Goal: Task Accomplishment & Management: Manage account settings

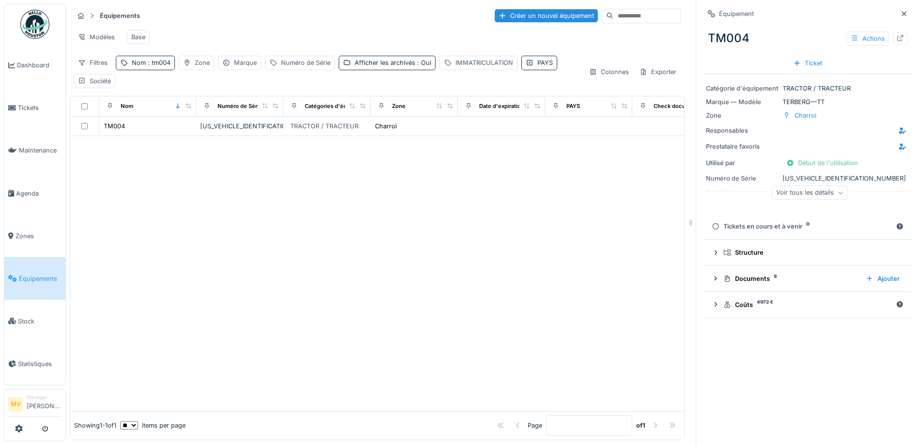
click at [139, 67] on div "Nom : tm004" at bounding box center [151, 62] width 39 height 9
click at [164, 112] on input "*****" at bounding box center [168, 117] width 96 height 20
type input "*"
type input "*****"
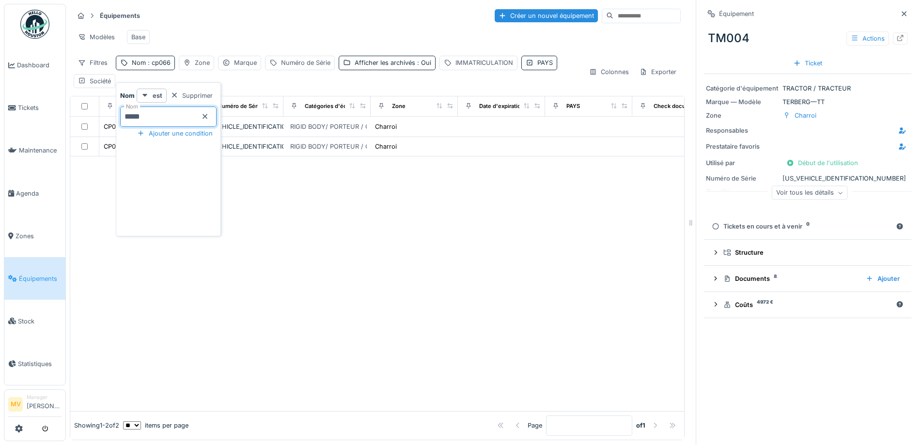
drag, startPoint x: 499, startPoint y: 305, endPoint x: 493, endPoint y: 300, distance: 7.6
click at [497, 304] on div at bounding box center [377, 283] width 614 height 254
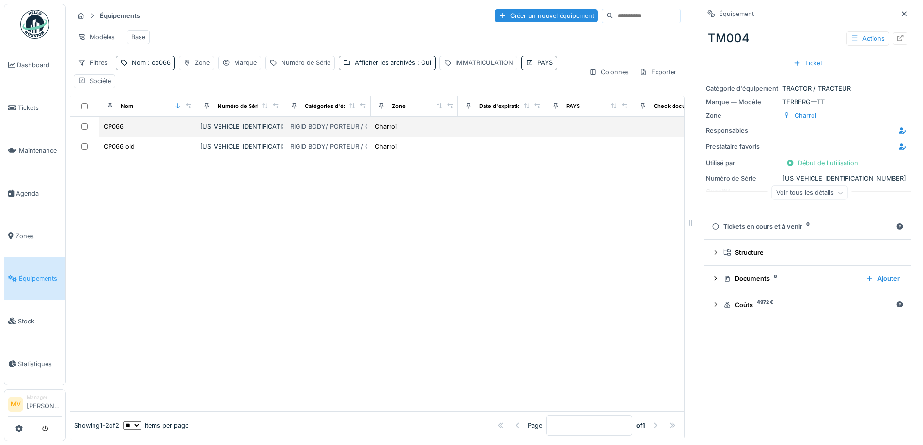
click at [261, 130] on div "YV2RTY0C7KB896186" at bounding box center [239, 126] width 79 height 9
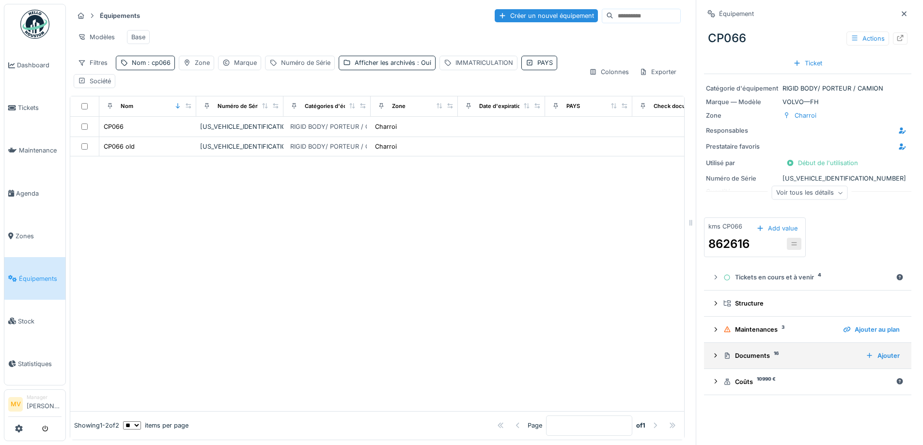
click at [758, 358] on div "Documents 16" at bounding box center [790, 355] width 135 height 9
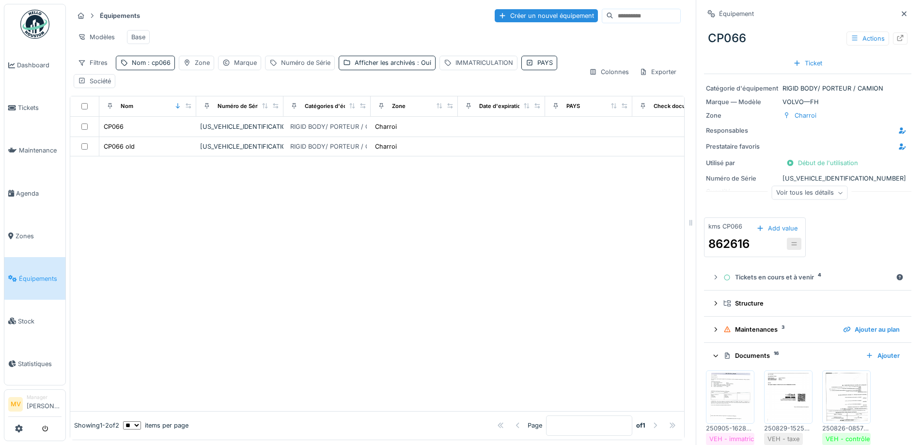
scroll to position [458, 0]
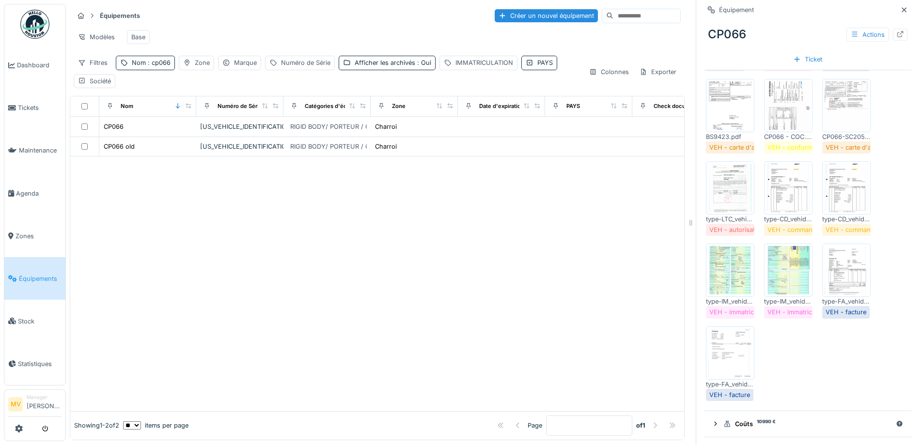
click at [782, 100] on img at bounding box center [788, 105] width 44 height 48
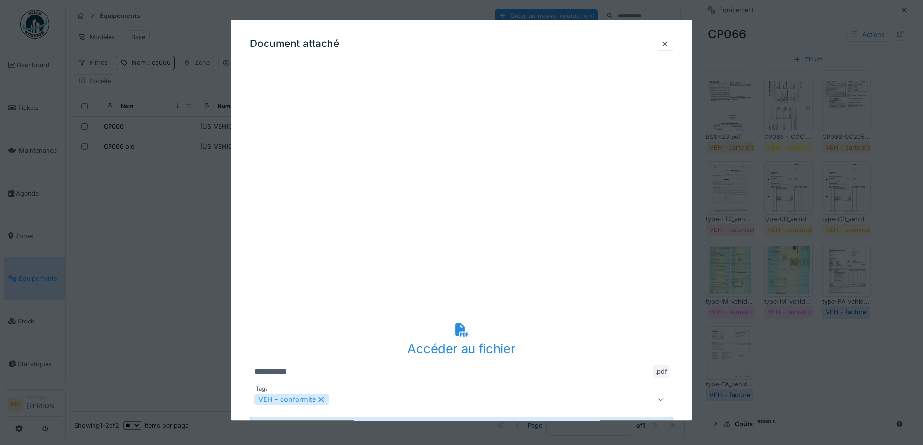
drag, startPoint x: 667, startPoint y: 43, endPoint x: 892, endPoint y: 197, distance: 272.8
click at [667, 43] on div at bounding box center [665, 43] width 8 height 9
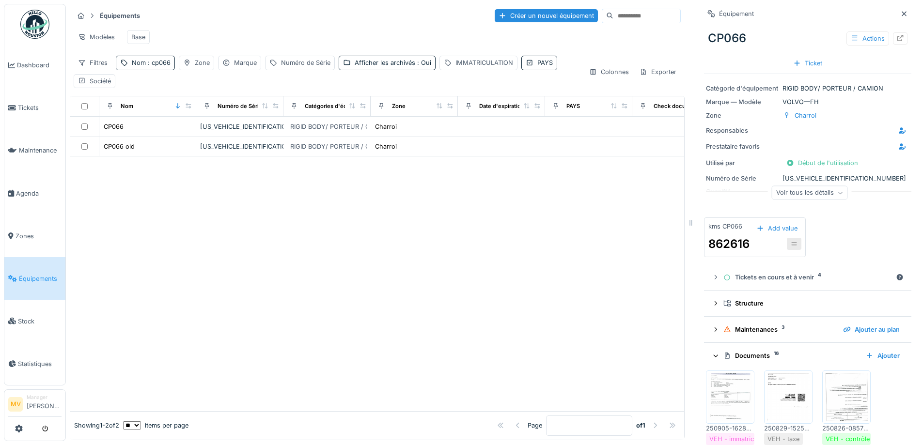
scroll to position [258, 0]
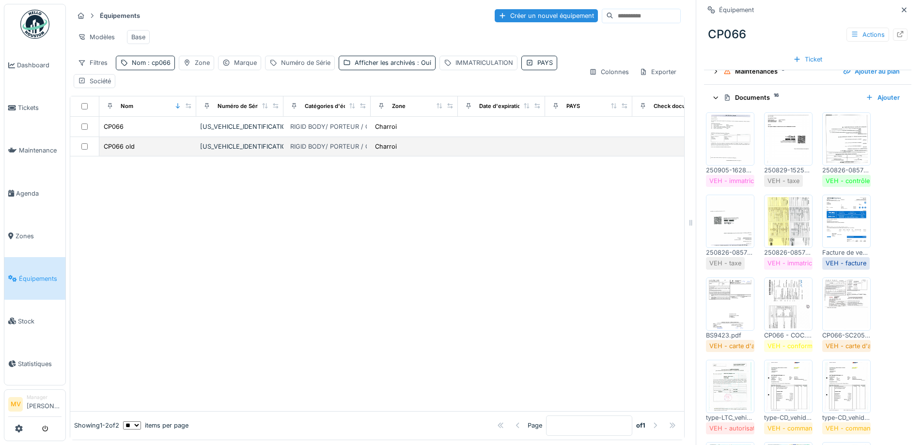
click at [250, 151] on div "YV2RTY0C7KB896186" at bounding box center [239, 146] width 79 height 9
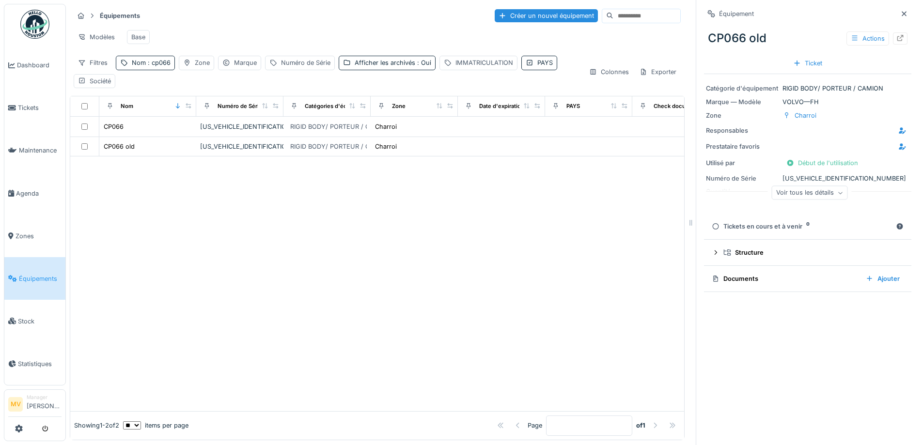
click at [262, 230] on div at bounding box center [377, 283] width 614 height 254
click at [254, 151] on div "YV2RTY0C7KB896186" at bounding box center [239, 146] width 79 height 9
click at [590, 201] on div at bounding box center [377, 283] width 614 height 254
click at [901, 13] on icon at bounding box center [903, 13] width 5 height 5
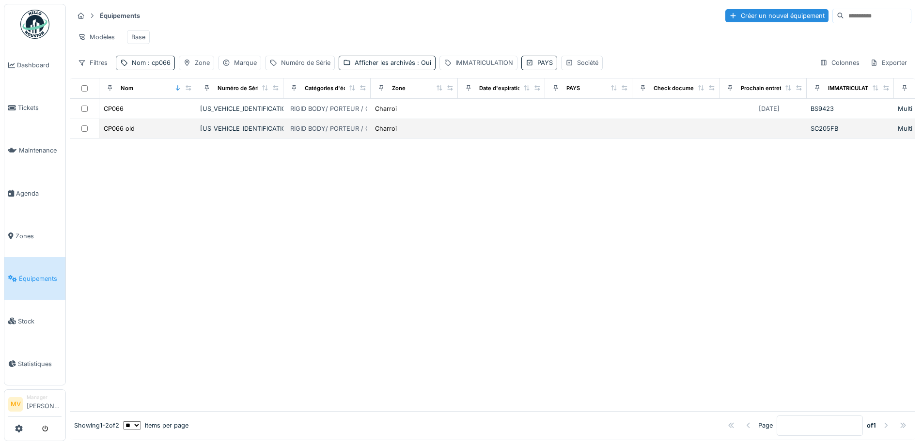
click at [233, 133] on div "YV2RTY0C7KB896186" at bounding box center [239, 128] width 79 height 9
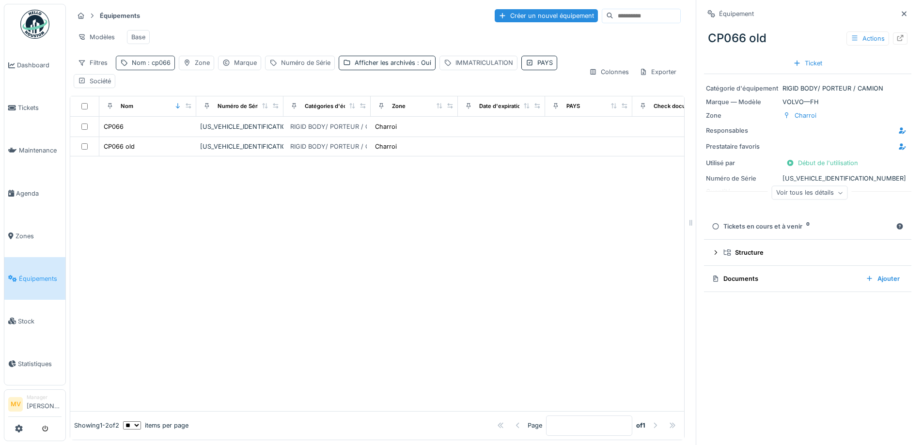
click at [162, 66] on span ": cp066" at bounding box center [158, 62] width 25 height 7
click at [178, 122] on input "*****" at bounding box center [168, 117] width 96 height 20
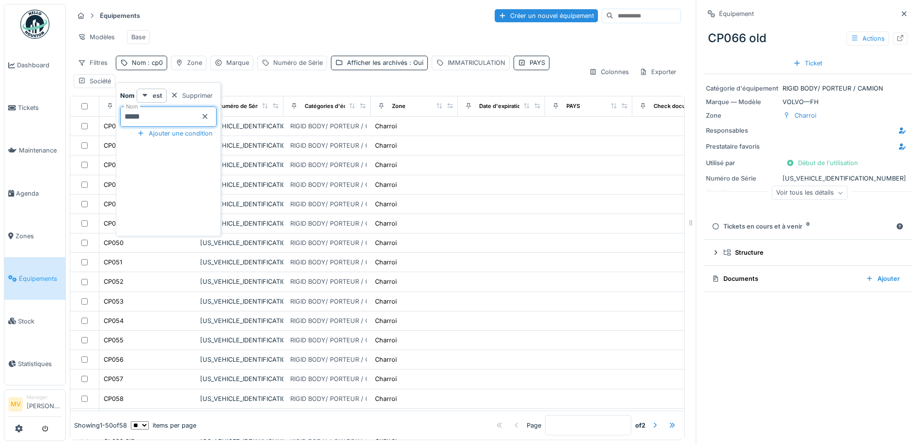
type input "*****"
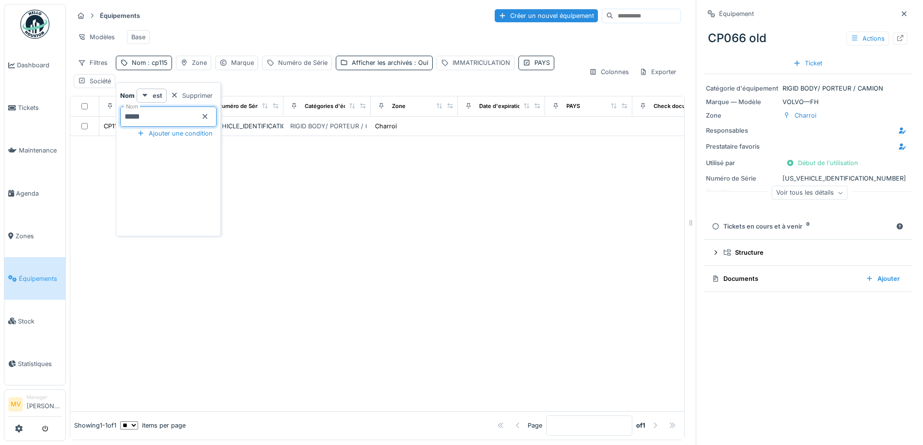
click at [402, 267] on div at bounding box center [377, 273] width 614 height 275
click at [244, 130] on div "YV2RTY0C2SB516767" at bounding box center [239, 126] width 79 height 9
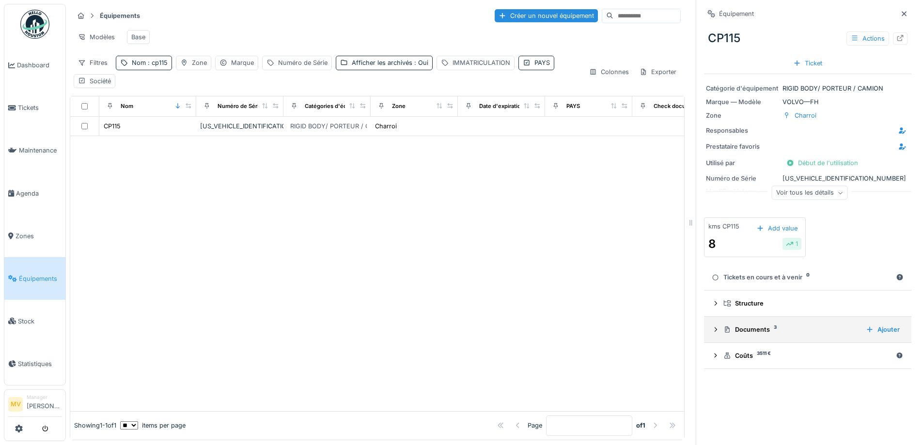
click at [748, 331] on div "Documents 3" at bounding box center [790, 329] width 135 height 9
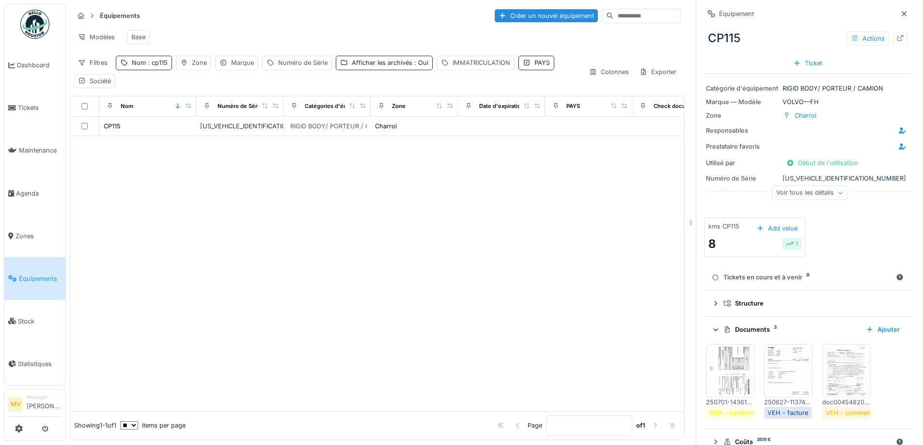
click at [713, 375] on img at bounding box center [730, 371] width 44 height 48
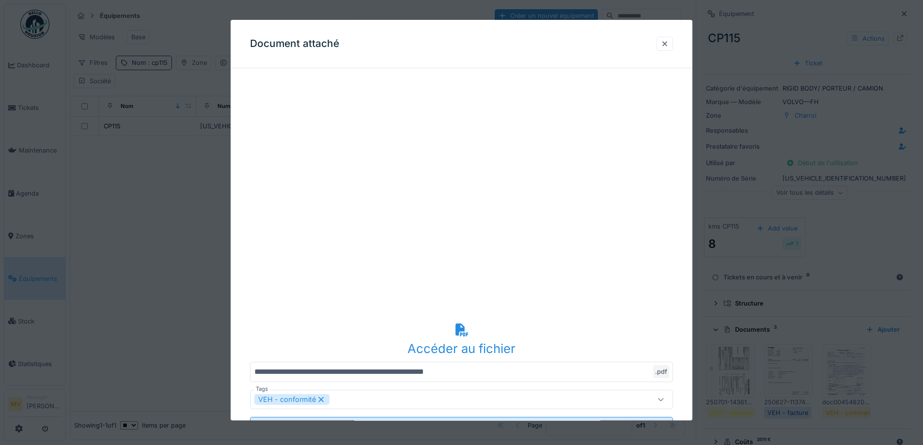
drag, startPoint x: 665, startPoint y: 43, endPoint x: 834, endPoint y: 295, distance: 303.6
click at [665, 43] on div at bounding box center [665, 43] width 8 height 9
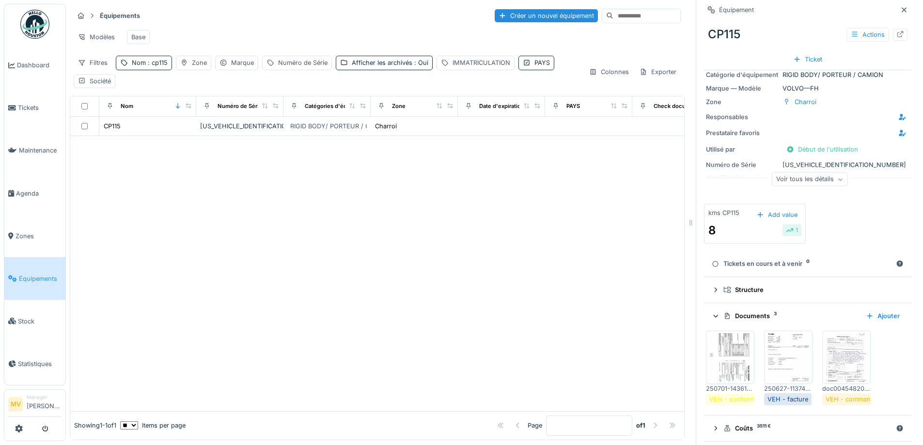
scroll to position [20, 0]
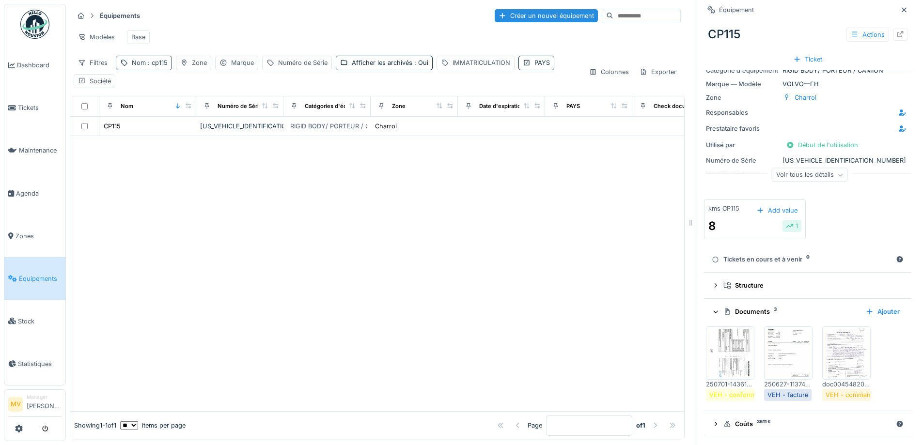
click at [161, 65] on div "Nom : cp115" at bounding box center [150, 62] width 36 height 9
click at [164, 115] on input "*****" at bounding box center [168, 117] width 96 height 20
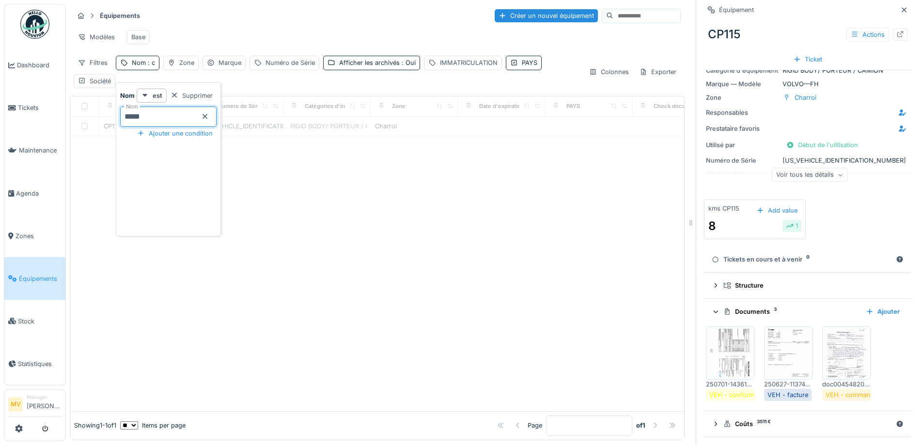
type input "*****"
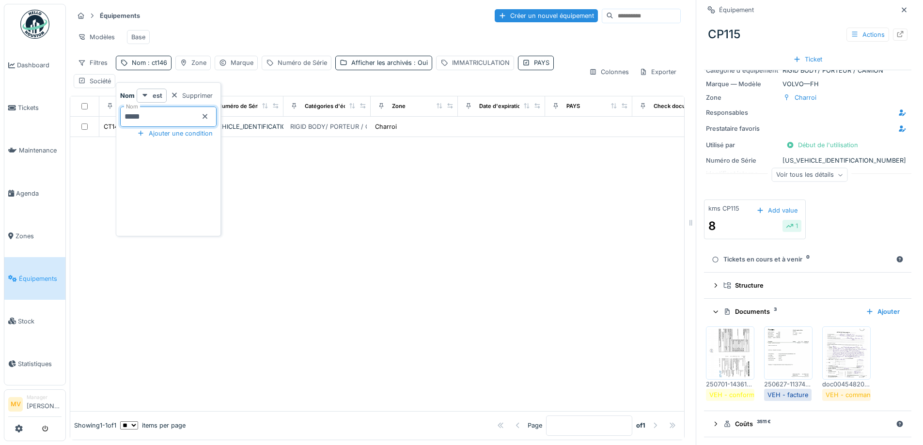
click at [603, 36] on div "Modèles Base" at bounding box center [377, 37] width 607 height 22
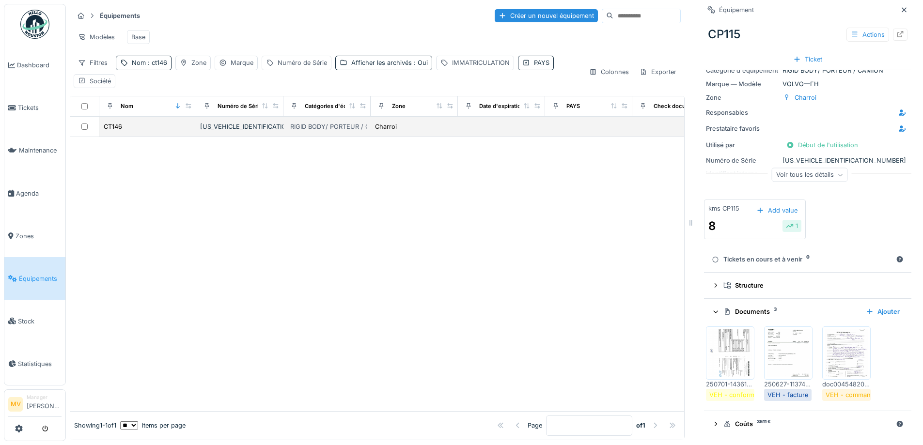
drag, startPoint x: 286, startPoint y: 240, endPoint x: 232, endPoint y: 136, distance: 116.8
click at [286, 232] on div at bounding box center [377, 274] width 614 height 274
click at [231, 131] on div "[US_VEHICLE_IDENTIFICATION_NUMBER]" at bounding box center [239, 126] width 79 height 9
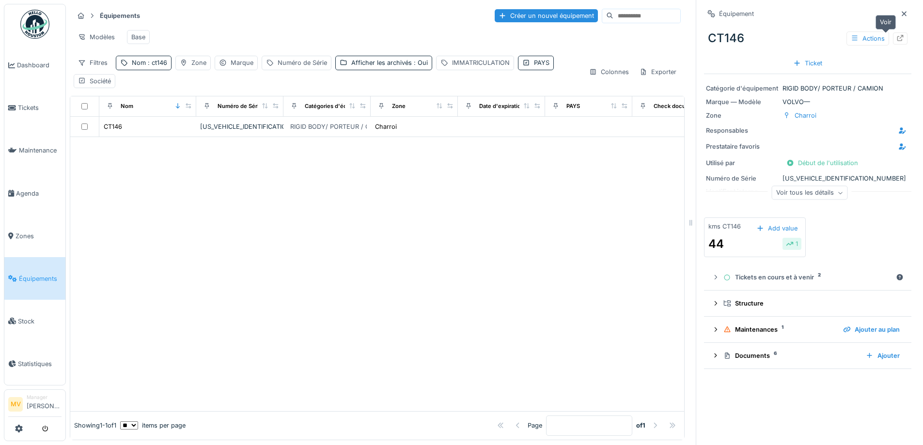
click at [897, 39] on icon at bounding box center [900, 38] width 6 height 6
click at [901, 15] on icon at bounding box center [903, 13] width 5 height 5
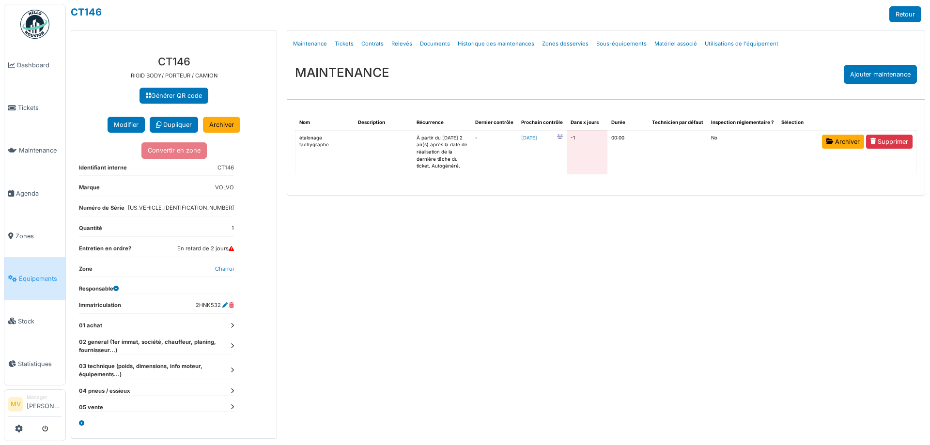
drag, startPoint x: 889, startPoint y: 140, endPoint x: 508, endPoint y: 62, distance: 389.0
click at [889, 139] on link "Supprimer" at bounding box center [889, 142] width 46 height 14
click at [863, 79] on div "Ajouter maintenance" at bounding box center [880, 74] width 73 height 19
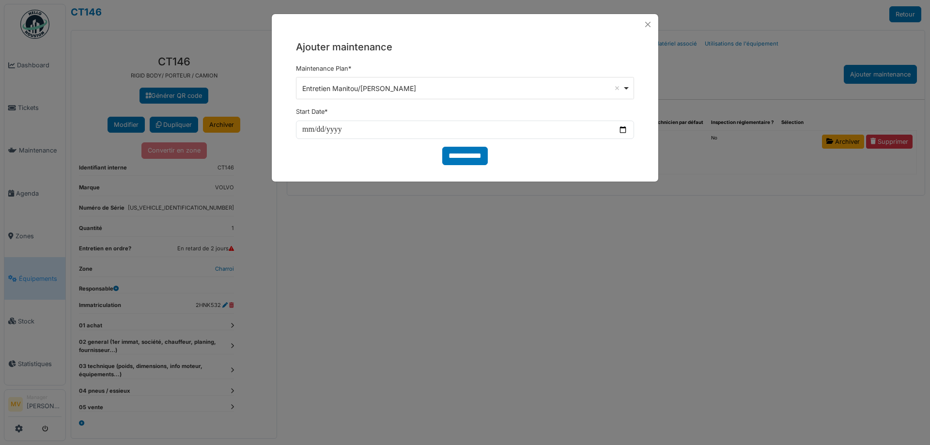
click at [472, 88] on div "Entretien Manitou/Moffett Remove item" at bounding box center [462, 88] width 320 height 10
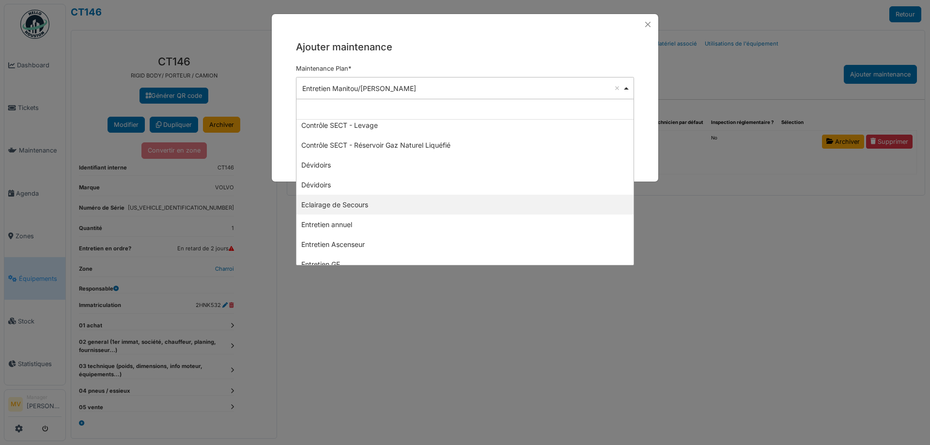
scroll to position [179, 0]
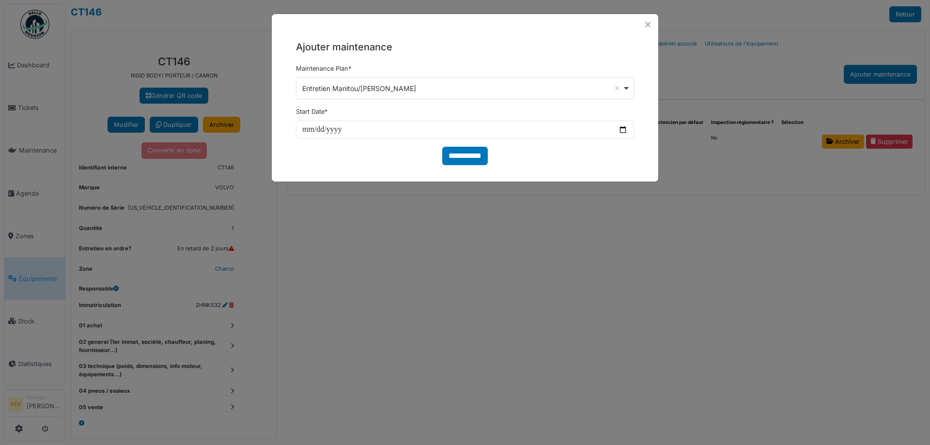
click at [792, 194] on div "**********" at bounding box center [465, 222] width 930 height 445
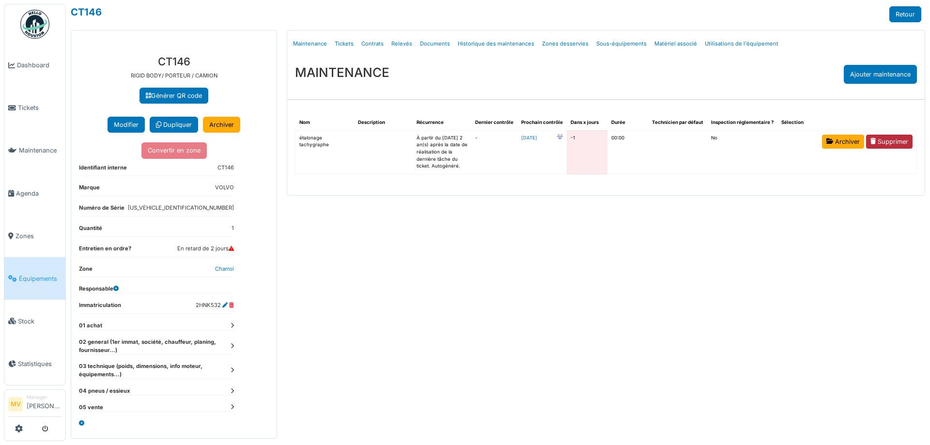
click at [897, 139] on link "Supprimer" at bounding box center [889, 142] width 46 height 14
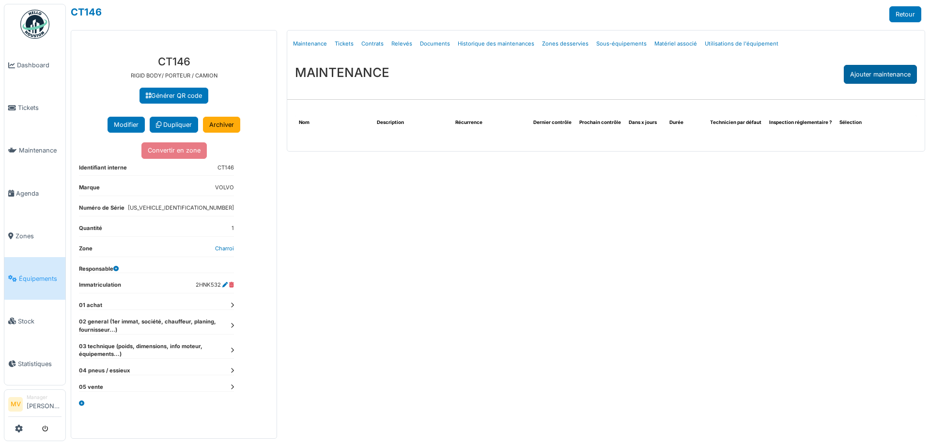
click at [886, 76] on div "Ajouter maintenance" at bounding box center [880, 74] width 73 height 19
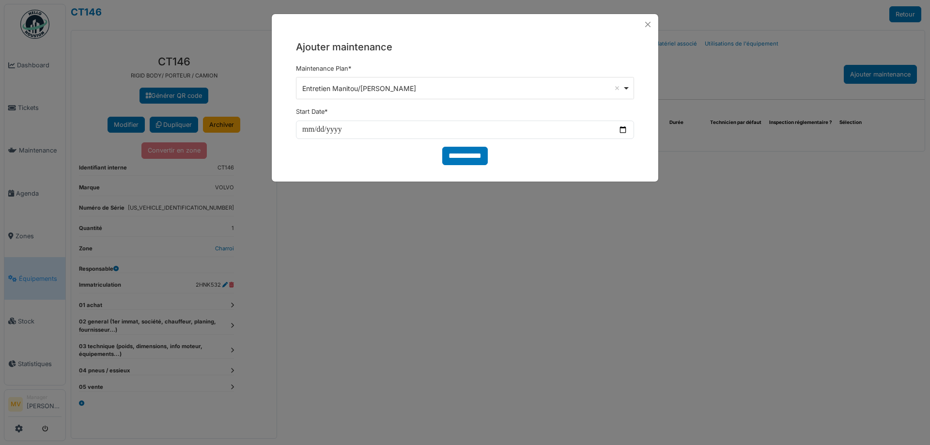
click at [627, 88] on div "Entretien Manitou/Moffett Remove item" at bounding box center [465, 88] width 330 height 14
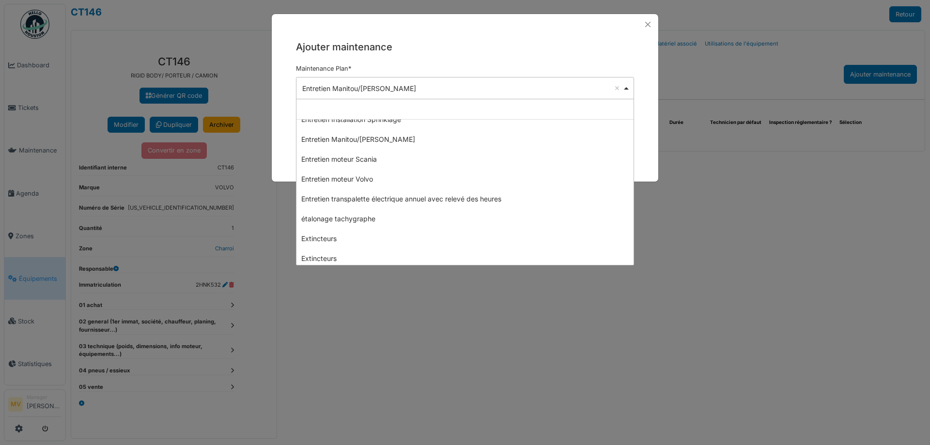
scroll to position [364, 0]
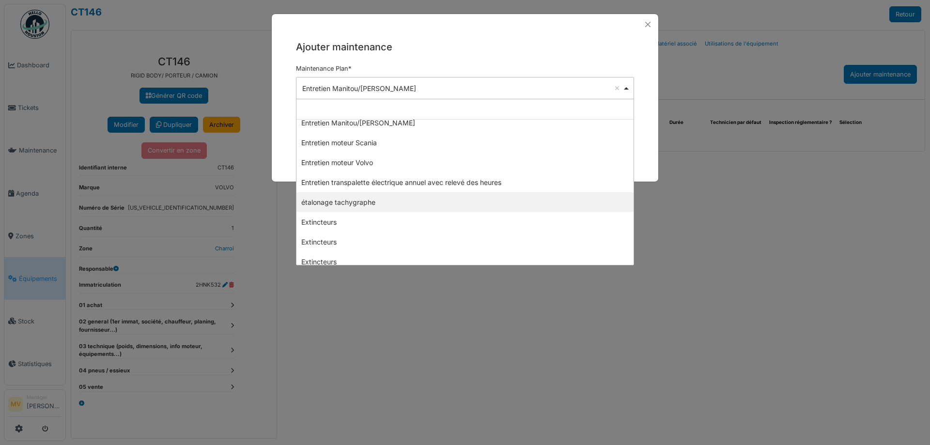
select select "*****"
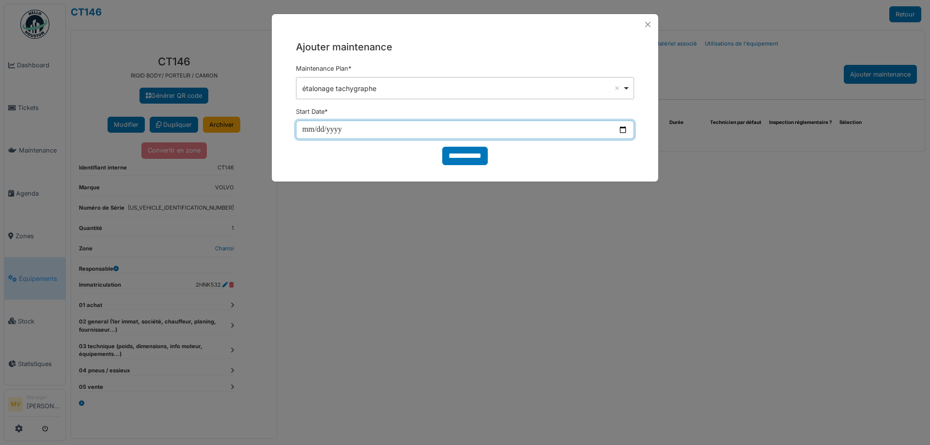
click at [438, 131] on input "date" at bounding box center [465, 130] width 338 height 18
type input "**********"
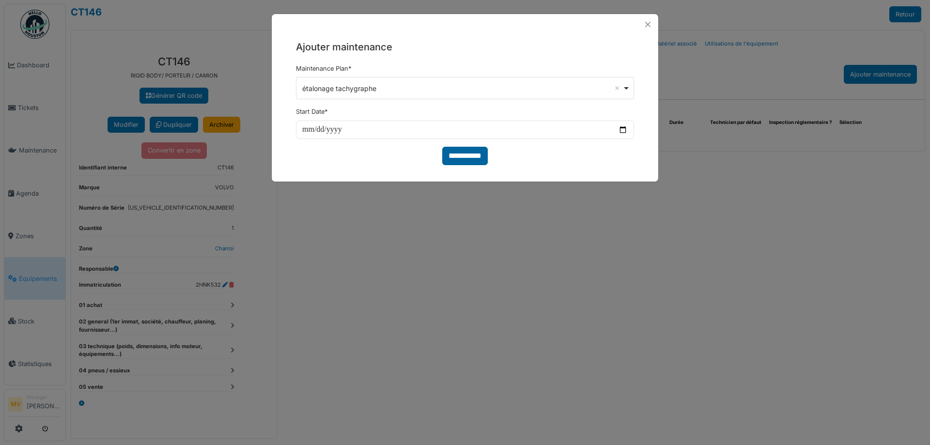
click at [476, 149] on input "**********" at bounding box center [465, 156] width 46 height 18
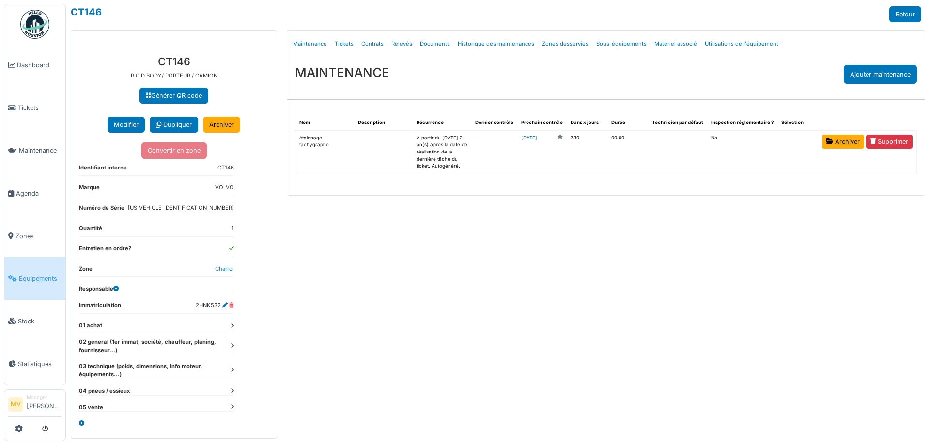
click at [537, 138] on link "2027-09-16" at bounding box center [529, 138] width 16 height 7
click at [32, 279] on span "Équipements" at bounding box center [40, 278] width 43 height 9
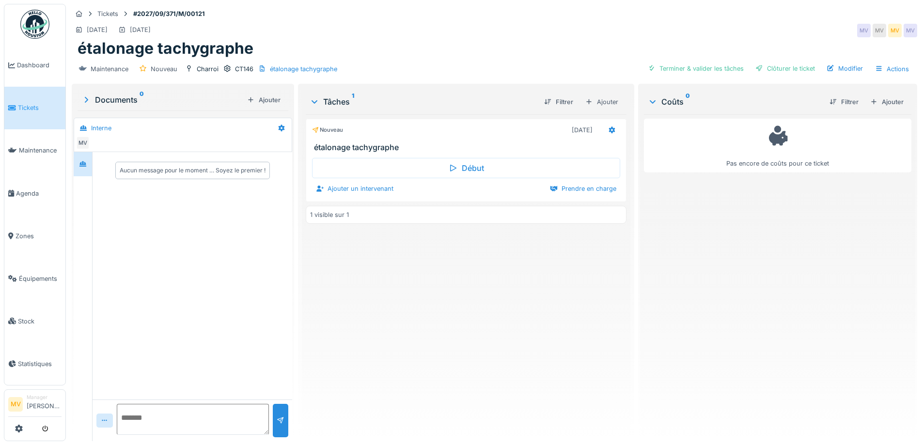
click at [705, 33] on div "[DATE] [DATE] MV MV MV MV" at bounding box center [494, 30] width 845 height 17
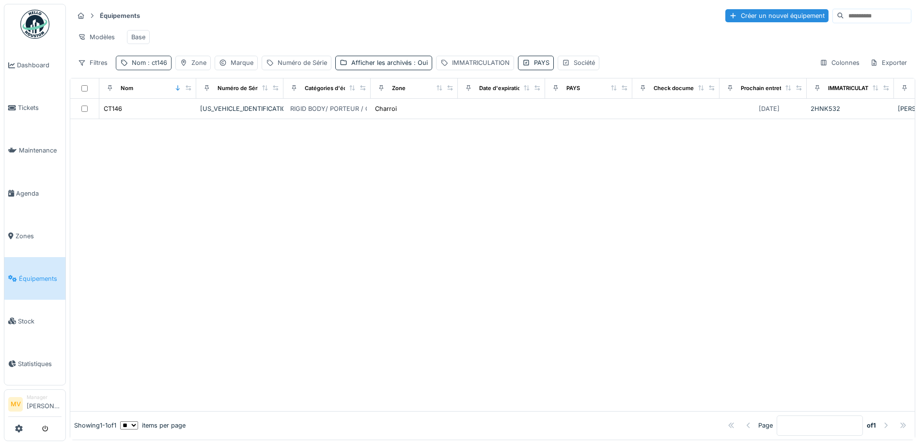
click at [166, 67] on div "Nom : ct146" at bounding box center [149, 62] width 35 height 9
click at [192, 113] on input "*****" at bounding box center [168, 117] width 96 height 20
type input "*"
type input "*****"
drag, startPoint x: 584, startPoint y: 267, endPoint x: 568, endPoint y: 249, distance: 24.0
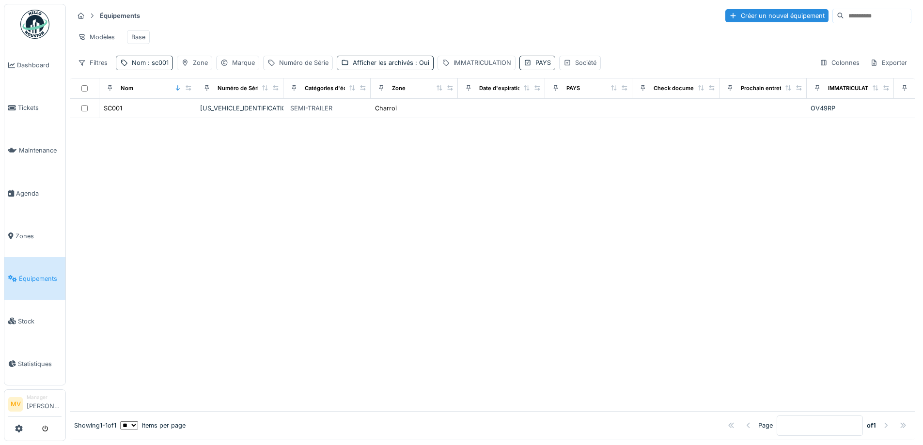
click at [582, 263] on div at bounding box center [492, 264] width 844 height 293
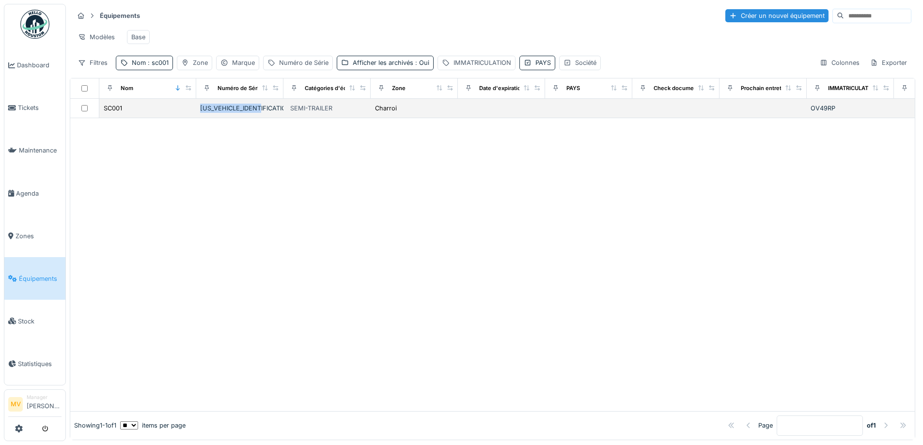
drag, startPoint x: 266, startPoint y: 117, endPoint x: 200, endPoint y: 115, distance: 65.4
click at [200, 113] on div "[US_VEHICLE_IDENTIFICATION_NUMBER]" at bounding box center [239, 108] width 79 height 9
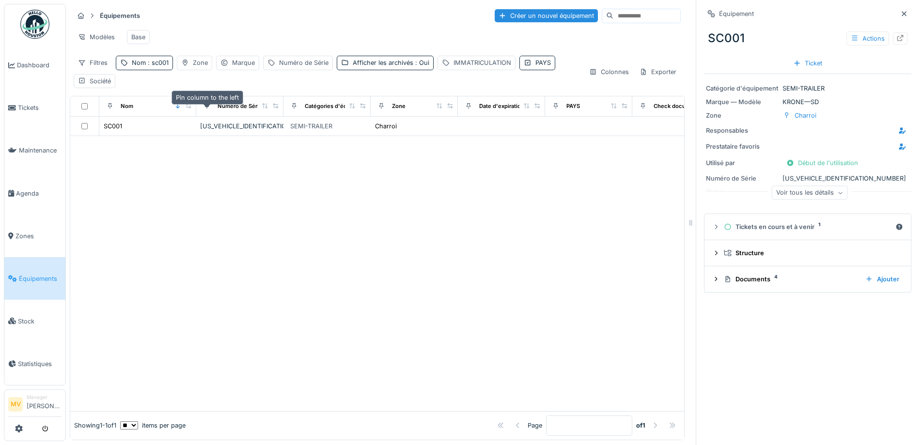
drag, startPoint x: 202, startPoint y: 114, endPoint x: 475, endPoint y: 223, distance: 294.3
click at [493, 235] on div at bounding box center [377, 273] width 614 height 275
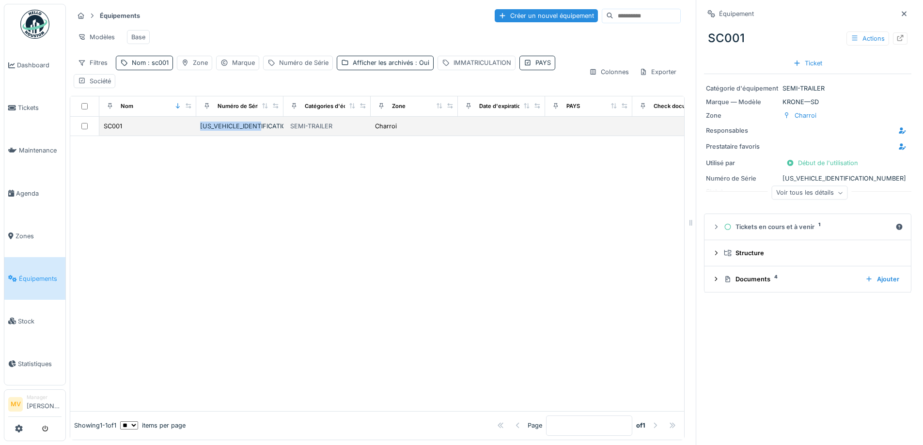
drag, startPoint x: 266, startPoint y: 135, endPoint x: 202, endPoint y: 132, distance: 63.5
click at [202, 131] on div "[US_VEHICLE_IDENTIFICATION_NUMBER]" at bounding box center [239, 126] width 79 height 9
copy div "[US_VEHICLE_IDENTIFICATION_NUMBER]"
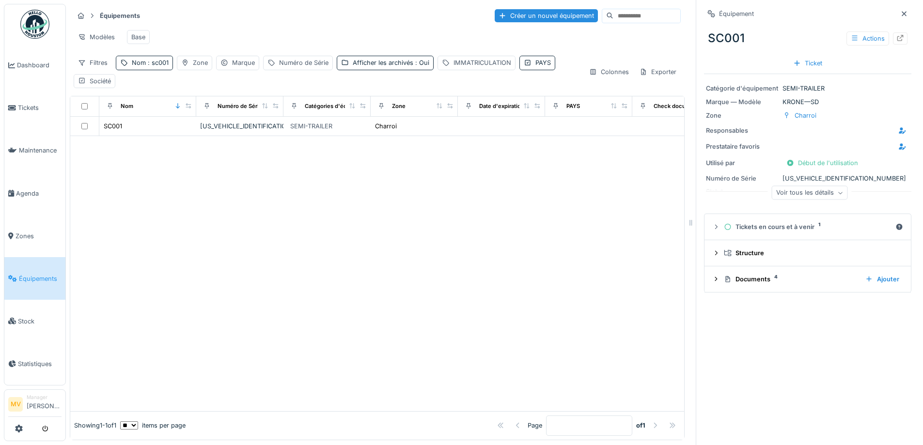
click at [369, 232] on div at bounding box center [377, 273] width 614 height 275
